Goal: Check status: Check status

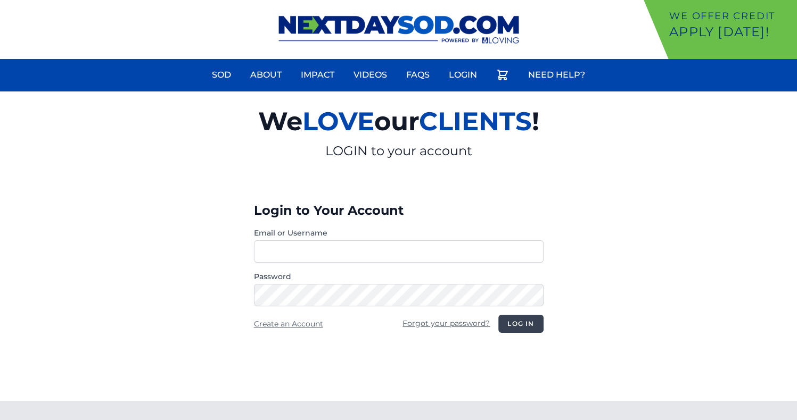
type input "**********"
click at [517, 330] on button "Log in" at bounding box center [520, 324] width 45 height 18
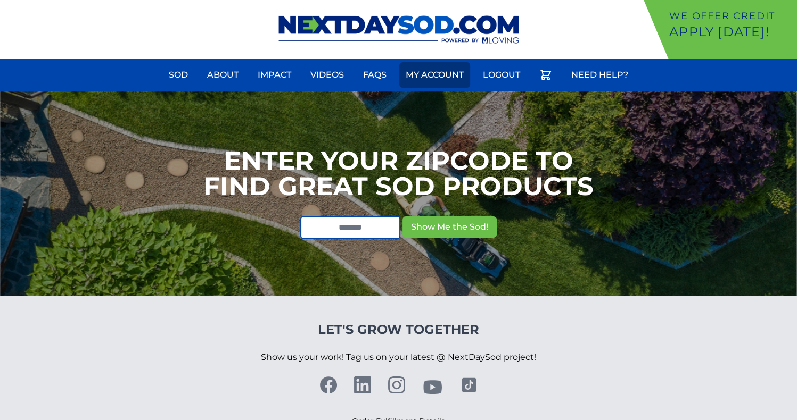
click at [445, 79] on link "My Account" at bounding box center [434, 75] width 71 height 26
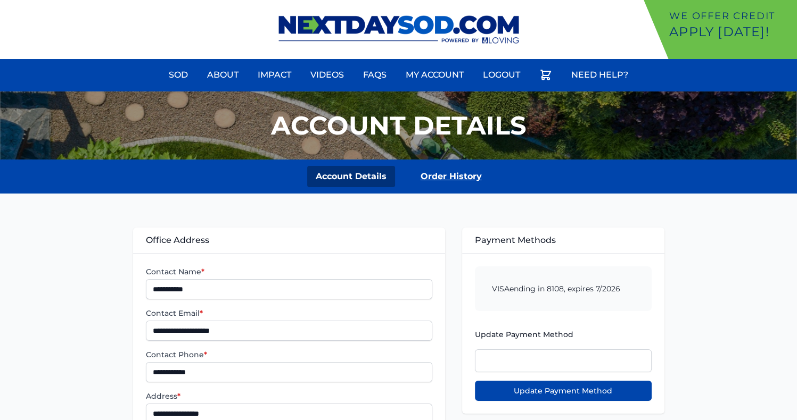
click at [438, 176] on link "Order History" at bounding box center [451, 176] width 78 height 21
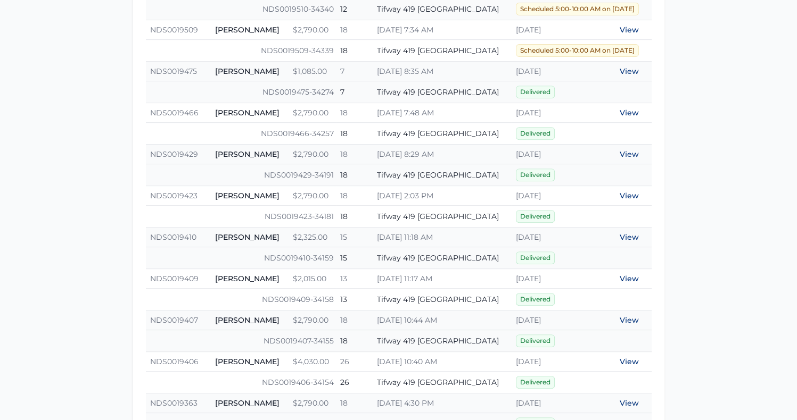
scroll to position [419, 0]
click at [622, 358] on link "View" at bounding box center [628, 362] width 19 height 10
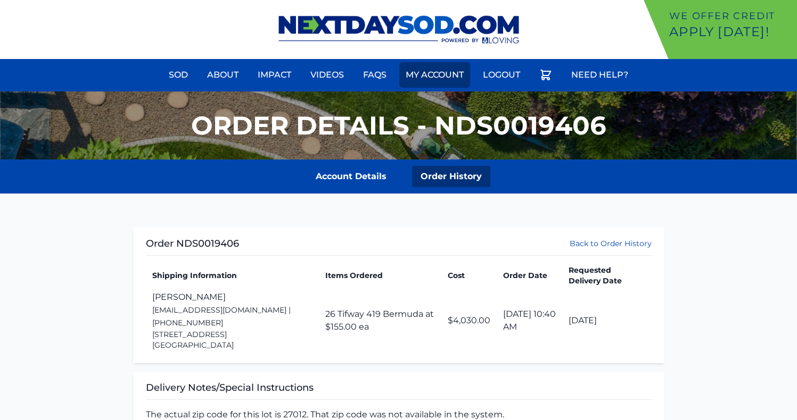
click at [418, 75] on link "My Account" at bounding box center [434, 75] width 71 height 26
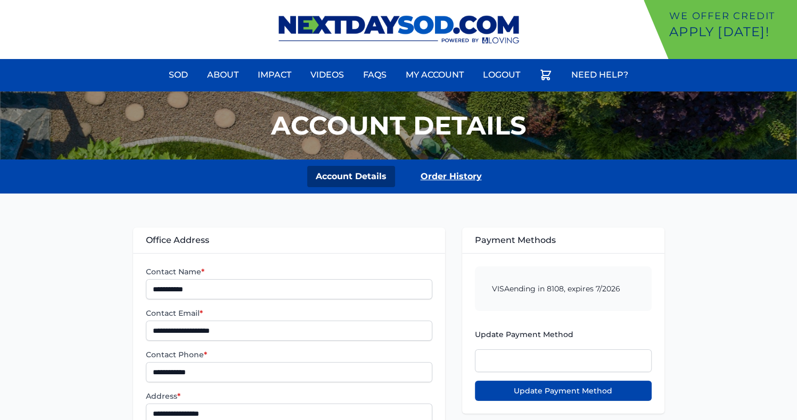
click at [451, 172] on link "Order History" at bounding box center [451, 176] width 78 height 21
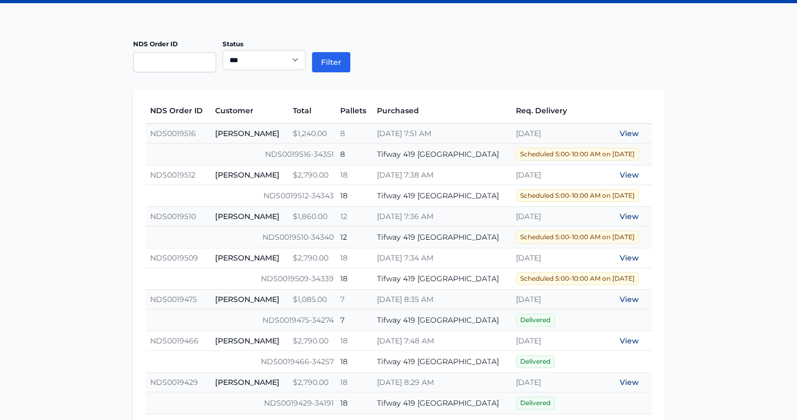
scroll to position [191, 0]
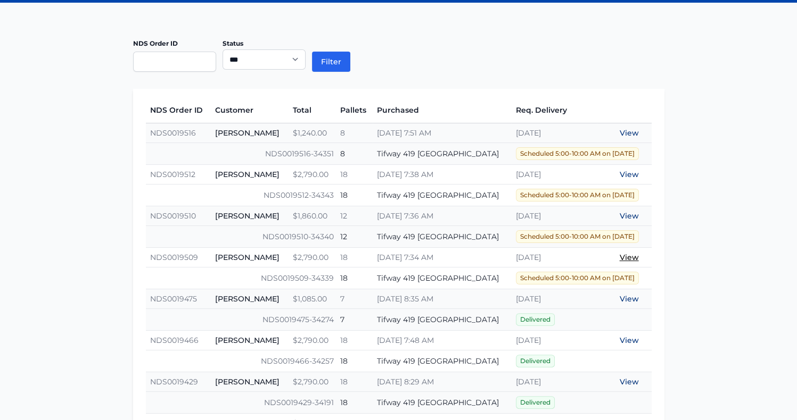
click at [626, 256] on link "View" at bounding box center [628, 258] width 19 height 10
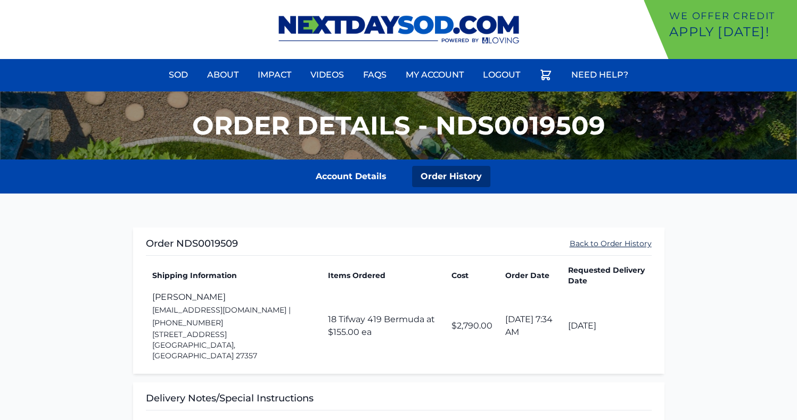
click at [624, 244] on link "Back to Order History" at bounding box center [610, 243] width 82 height 11
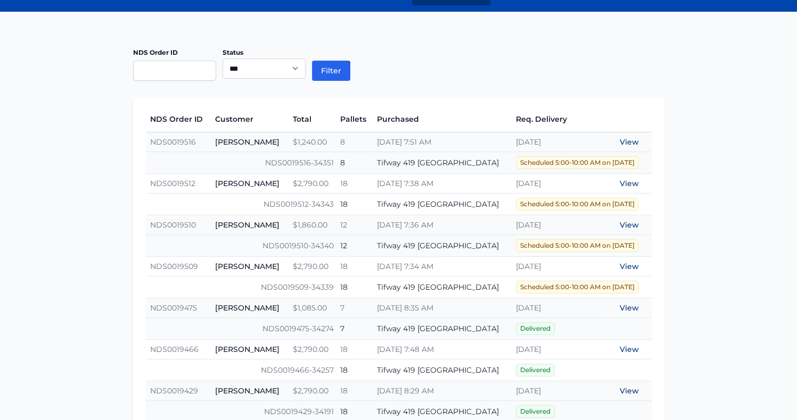
scroll to position [232, 0]
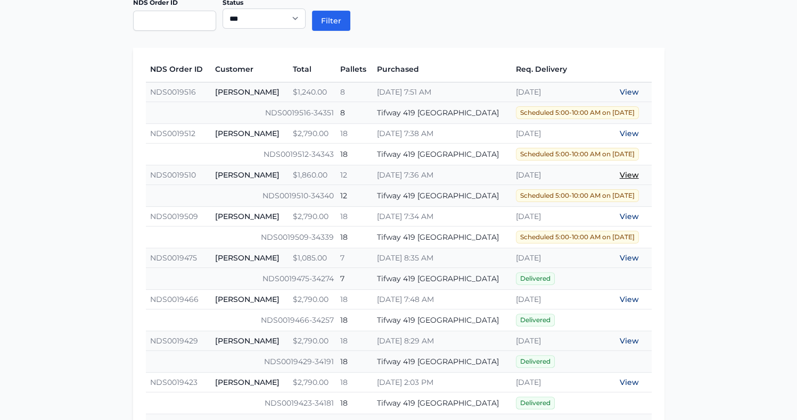
click at [625, 172] on link "View" at bounding box center [628, 175] width 19 height 10
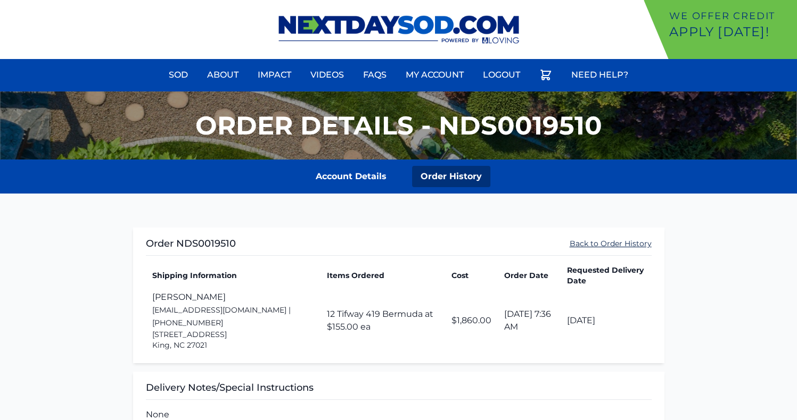
click at [593, 242] on link "Back to Order History" at bounding box center [610, 243] width 82 height 11
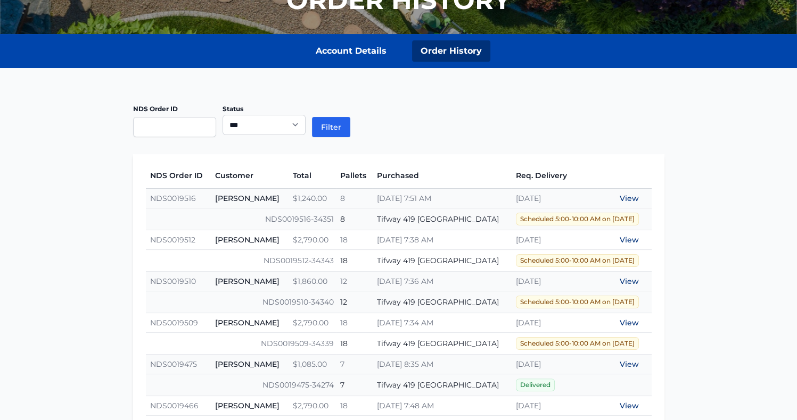
scroll to position [131, 0]
